Goal: Information Seeking & Learning: Learn about a topic

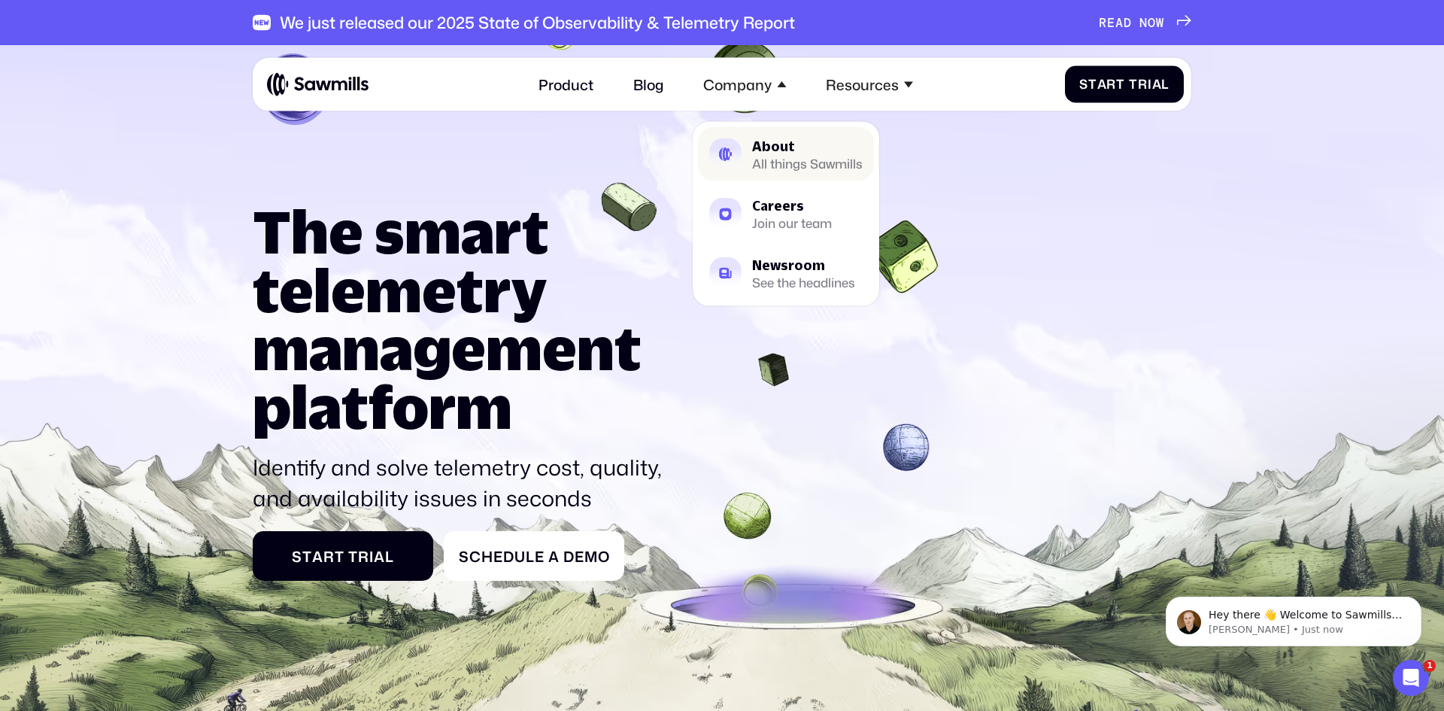
click at [775, 151] on div "About" at bounding box center [807, 145] width 111 height 13
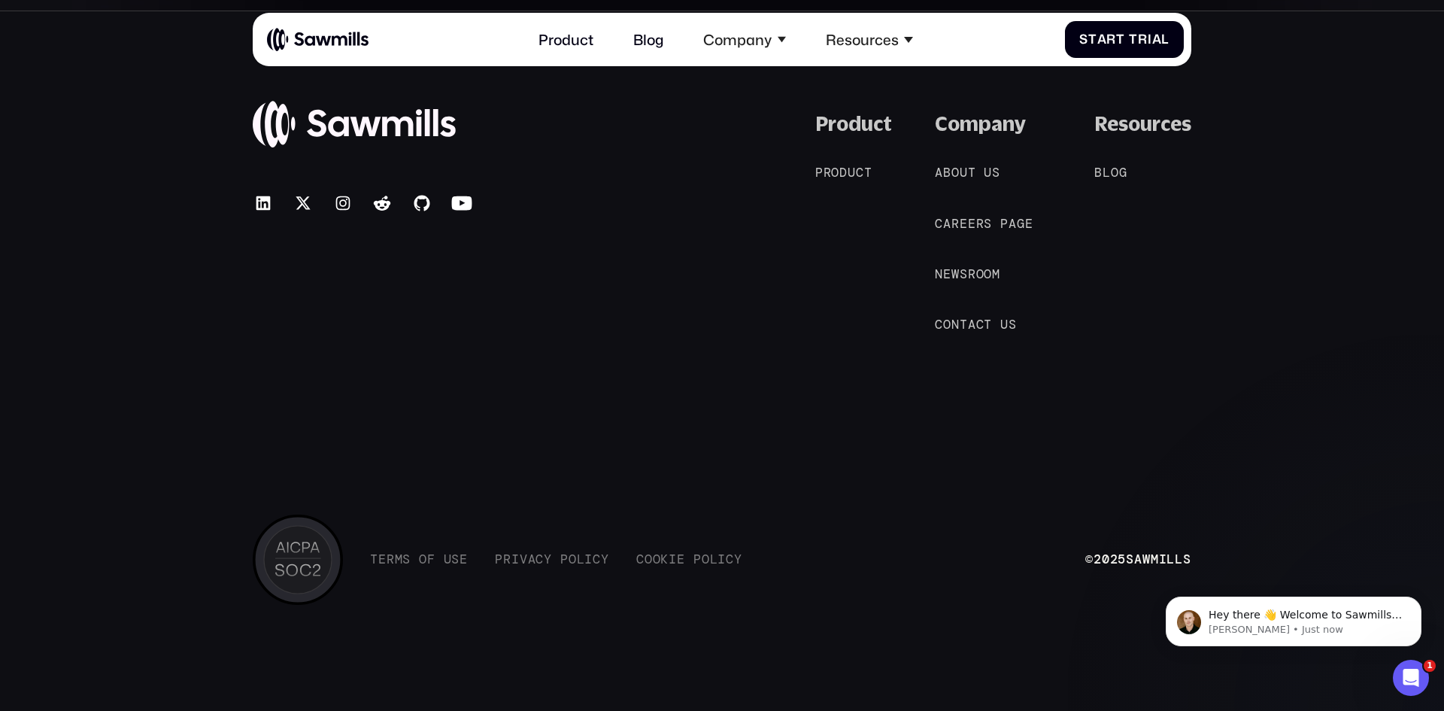
scroll to position [3508, 0]
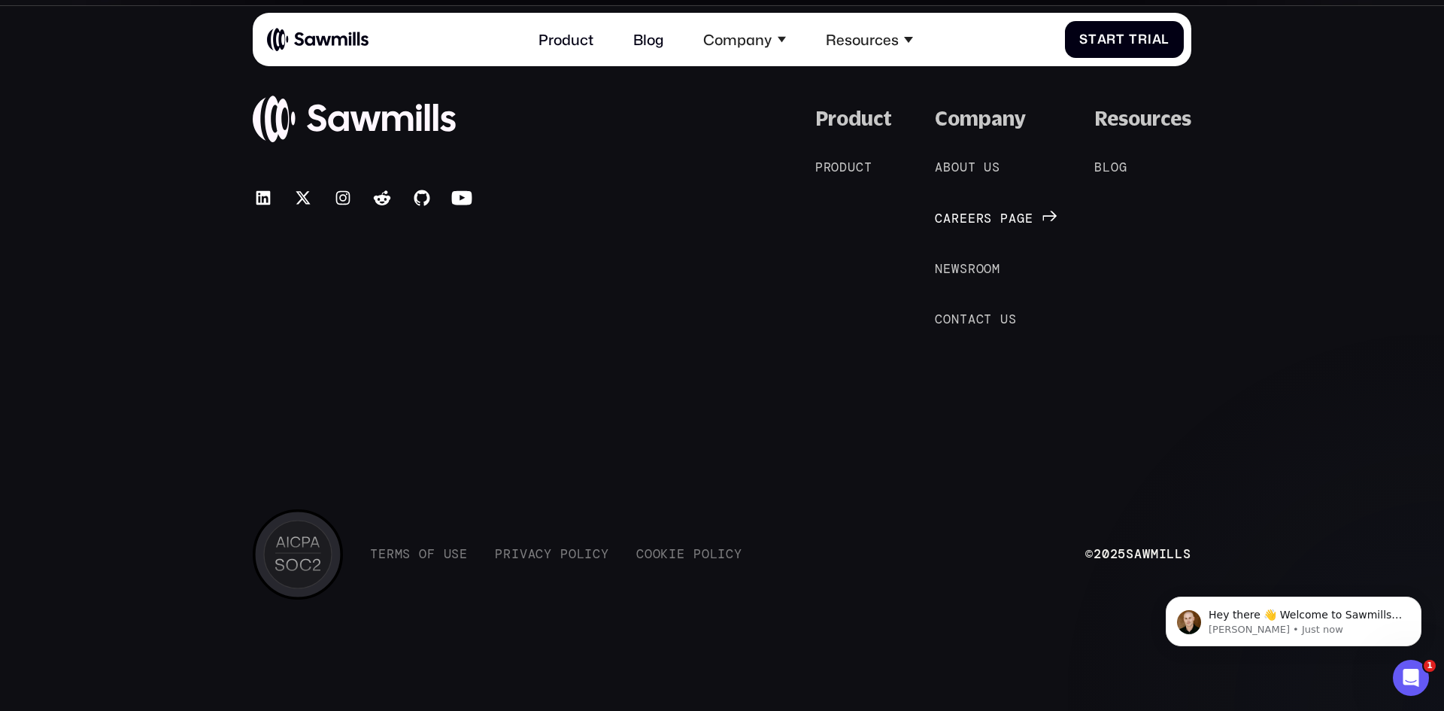
click at [995, 220] on span at bounding box center [996, 218] width 8 height 15
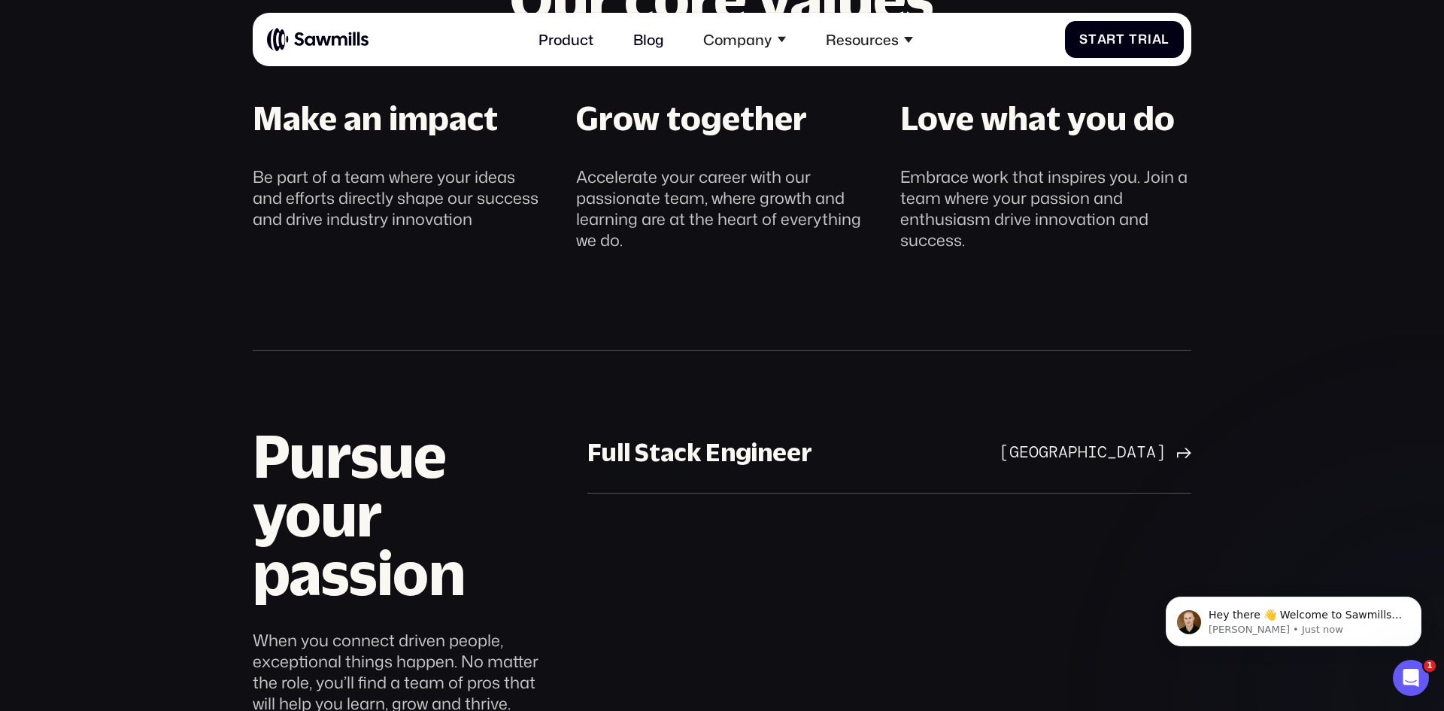
scroll to position [900, 0]
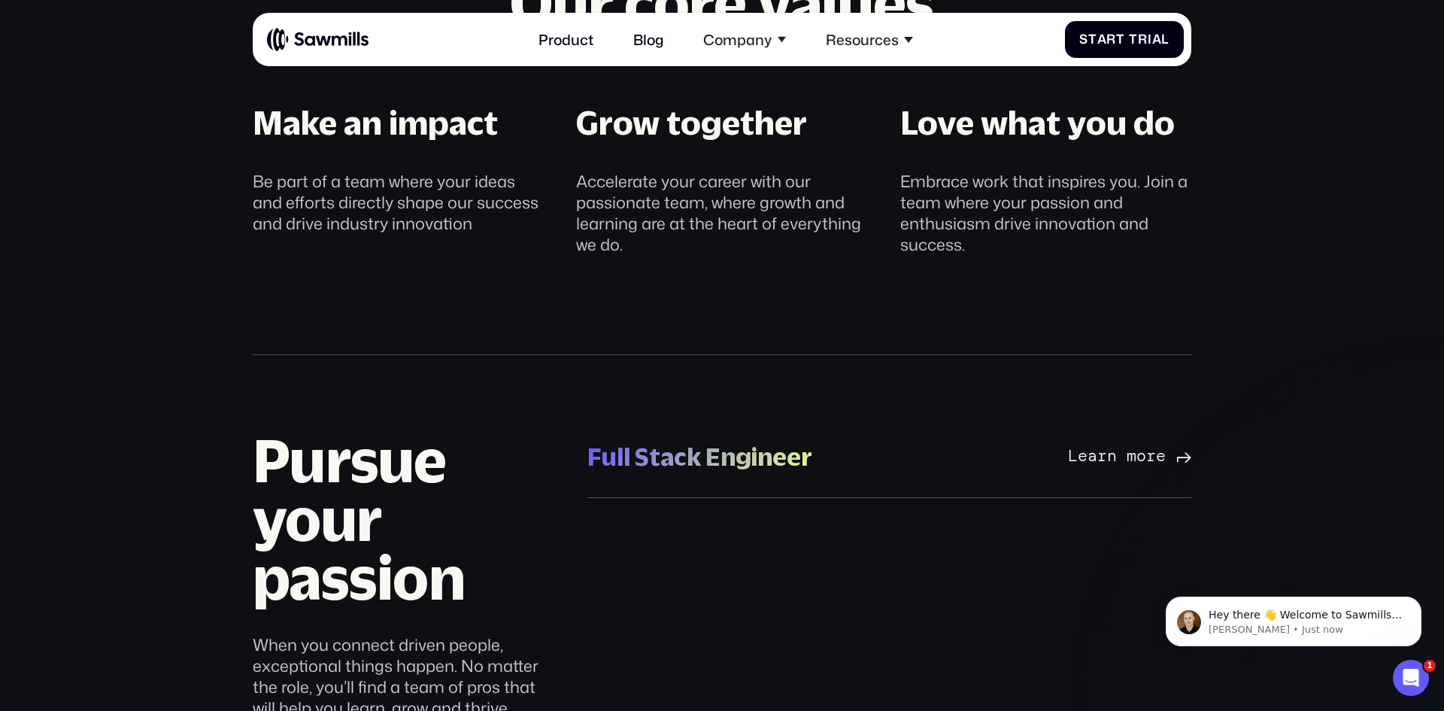
click at [783, 457] on div "Full Stack Engineer" at bounding box center [699, 457] width 225 height 32
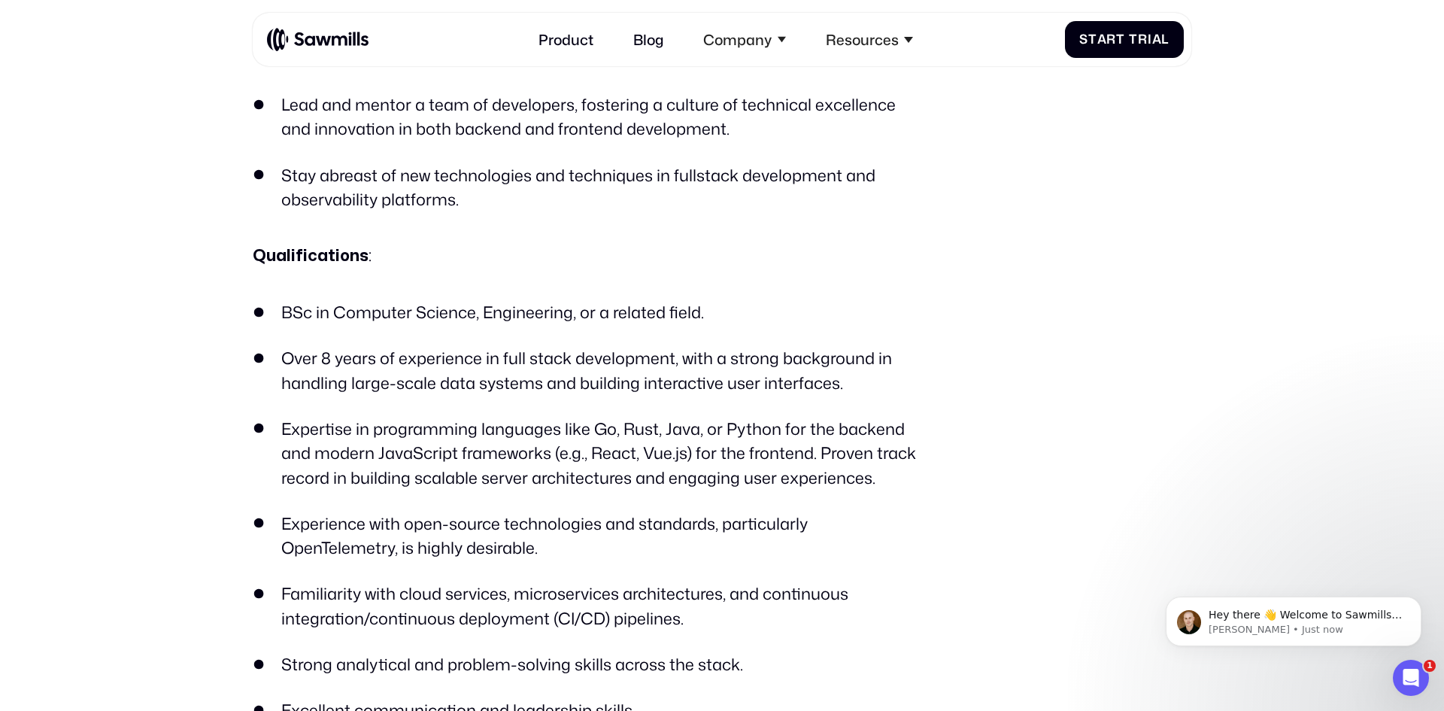
scroll to position [1146, 0]
